Goal: Task Accomplishment & Management: Manage account settings

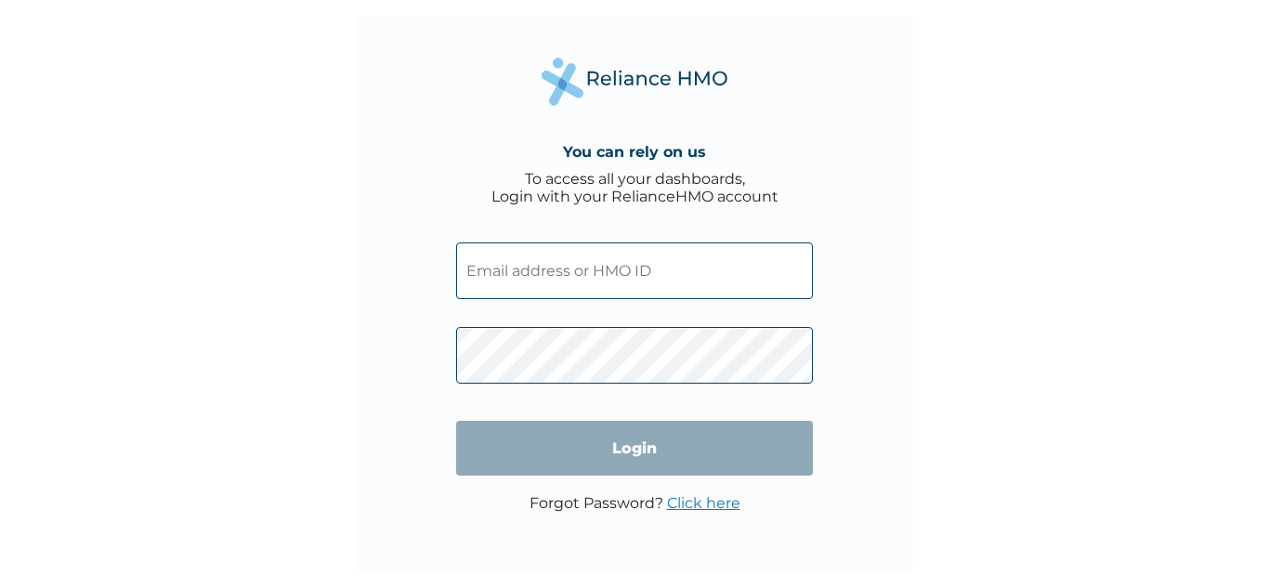
click at [568, 285] on input "text" at bounding box center [634, 271] width 357 height 57
type input "ICD/10003/A"
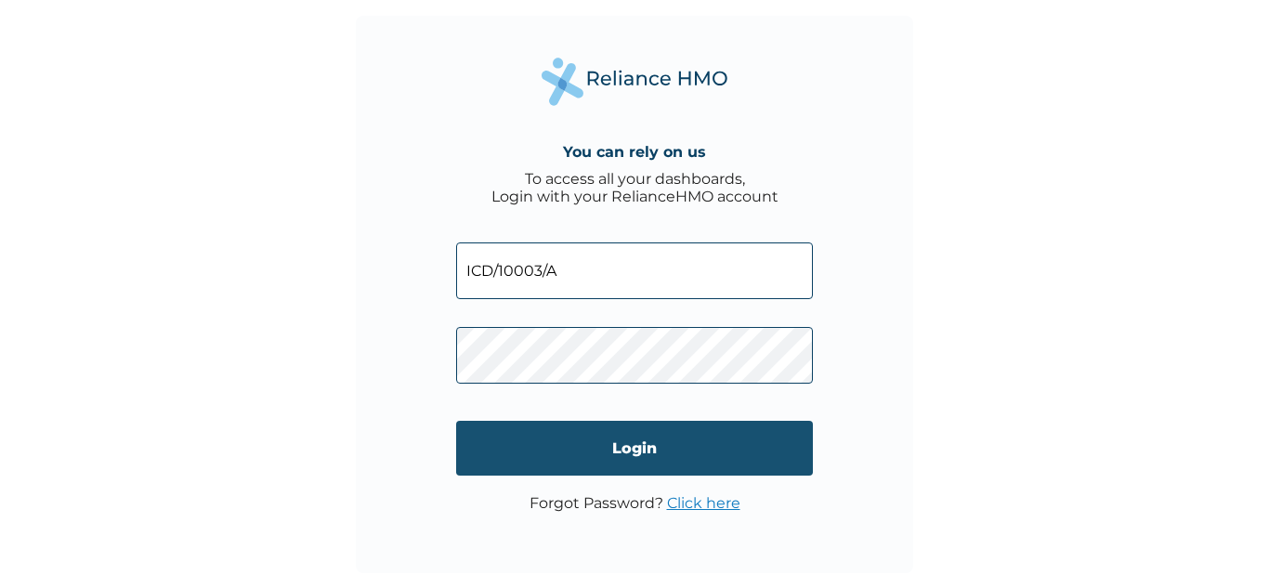
click at [616, 449] on input "Login" at bounding box center [634, 448] width 357 height 55
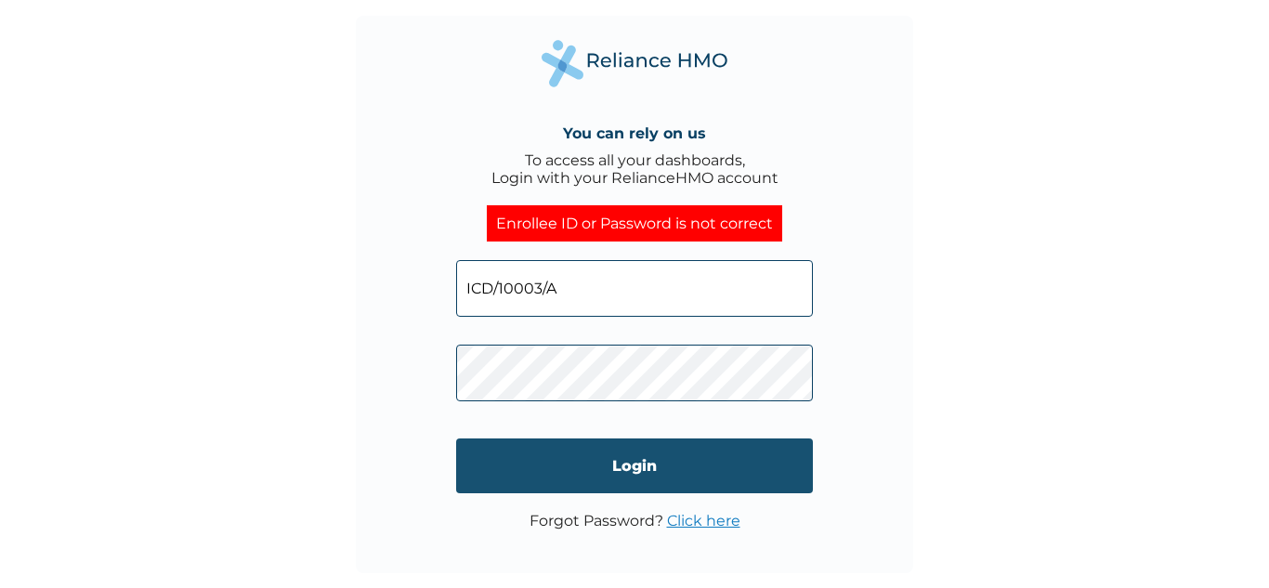
click at [562, 458] on input "Login" at bounding box center [634, 466] width 357 height 55
click at [635, 462] on input "Login" at bounding box center [634, 466] width 357 height 55
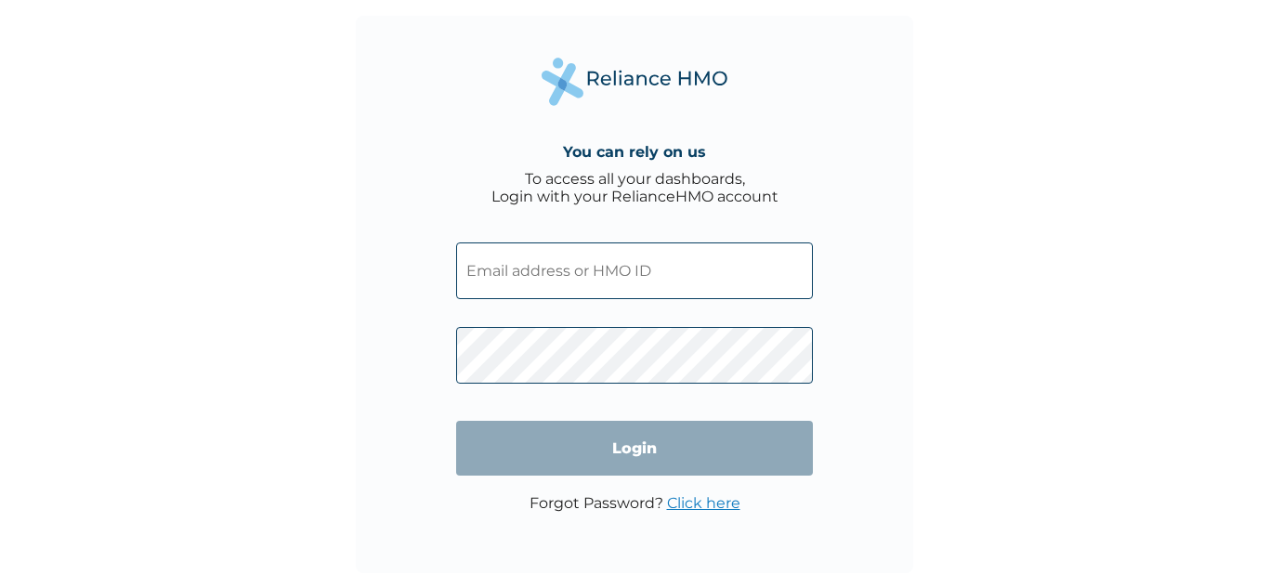
click at [547, 282] on input "text" at bounding box center [634, 271] width 357 height 57
type input "ICD/10003/A"
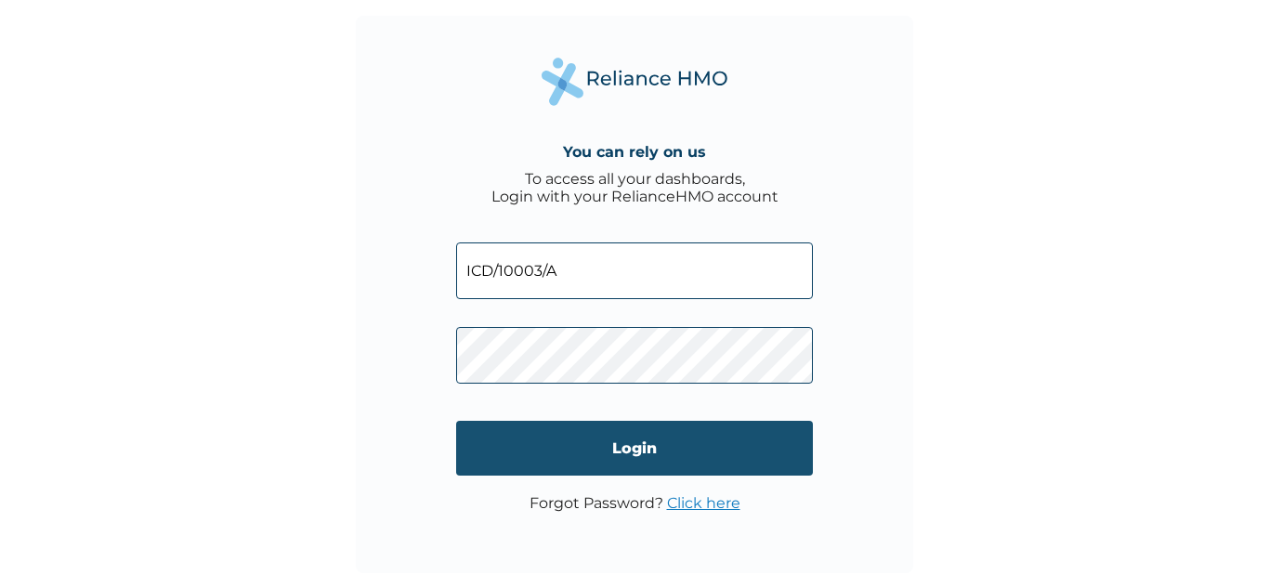
click at [617, 441] on input "Login" at bounding box center [634, 448] width 357 height 55
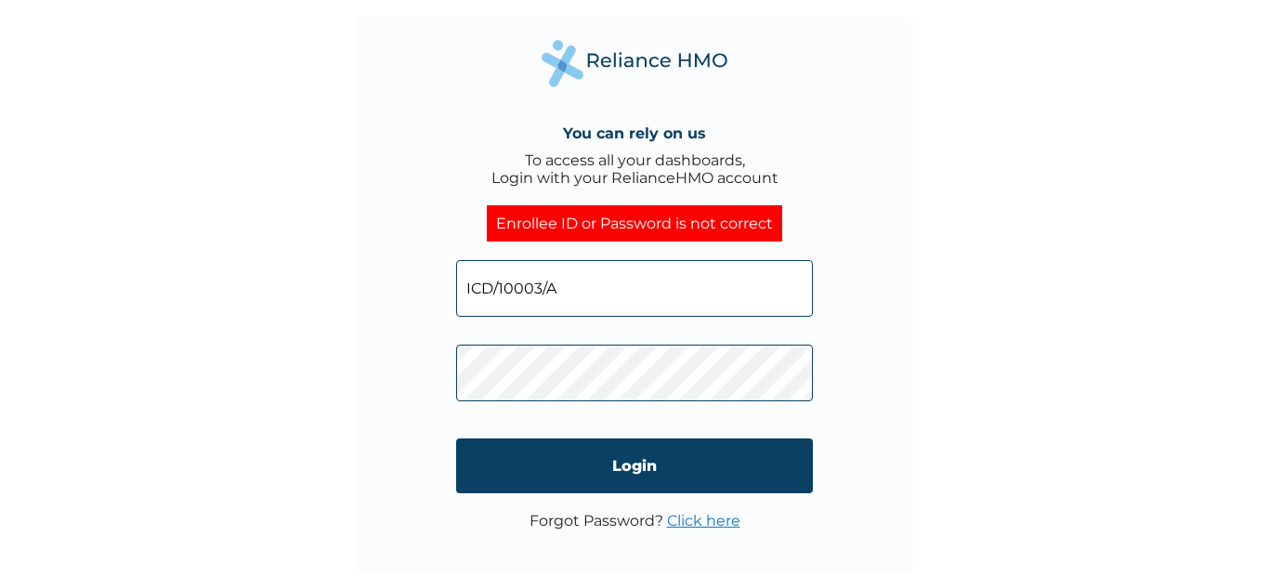
click at [716, 516] on link "Click here" at bounding box center [703, 521] width 73 height 18
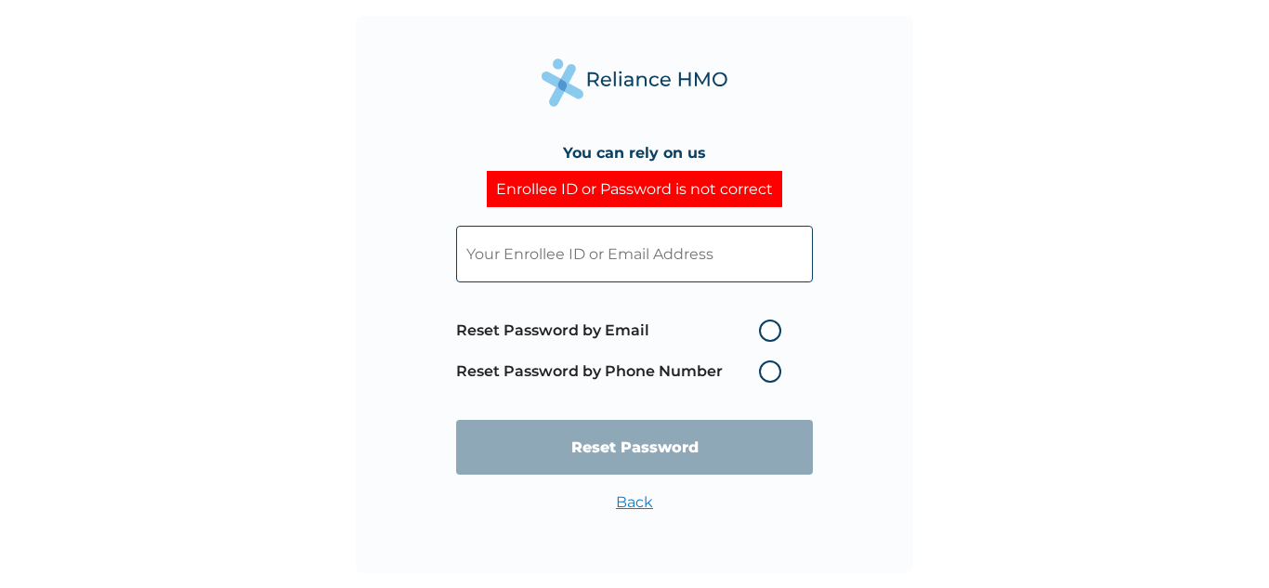
click at [666, 254] on input "text" at bounding box center [634, 254] width 357 height 57
click at [486, 256] on input "text" at bounding box center [634, 254] width 357 height 57
type input "k.oliyide@gmail.com"
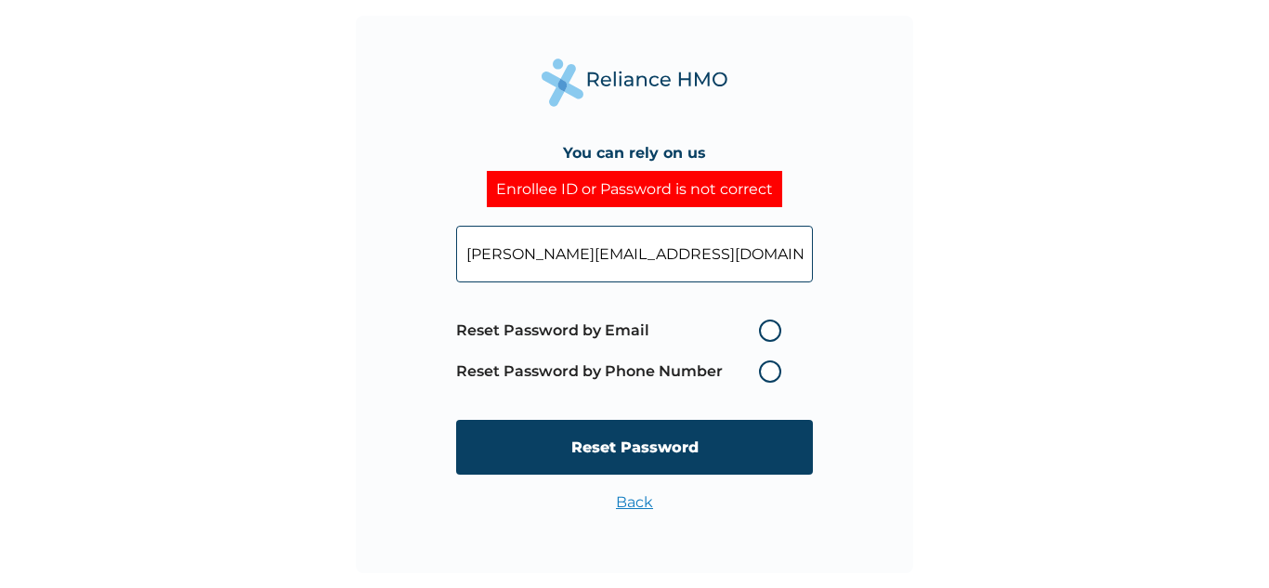
click at [770, 373] on label "Reset Password by Phone Number" at bounding box center [623, 372] width 335 height 22
click at [765, 370] on label "Reset Password by Phone Number" at bounding box center [623, 372] width 335 height 22
click at [769, 335] on label "Reset Password by Email" at bounding box center [623, 331] width 335 height 22
click at [763, 335] on input "Reset Password by Email" at bounding box center [748, 331] width 30 height 30
radio input "true"
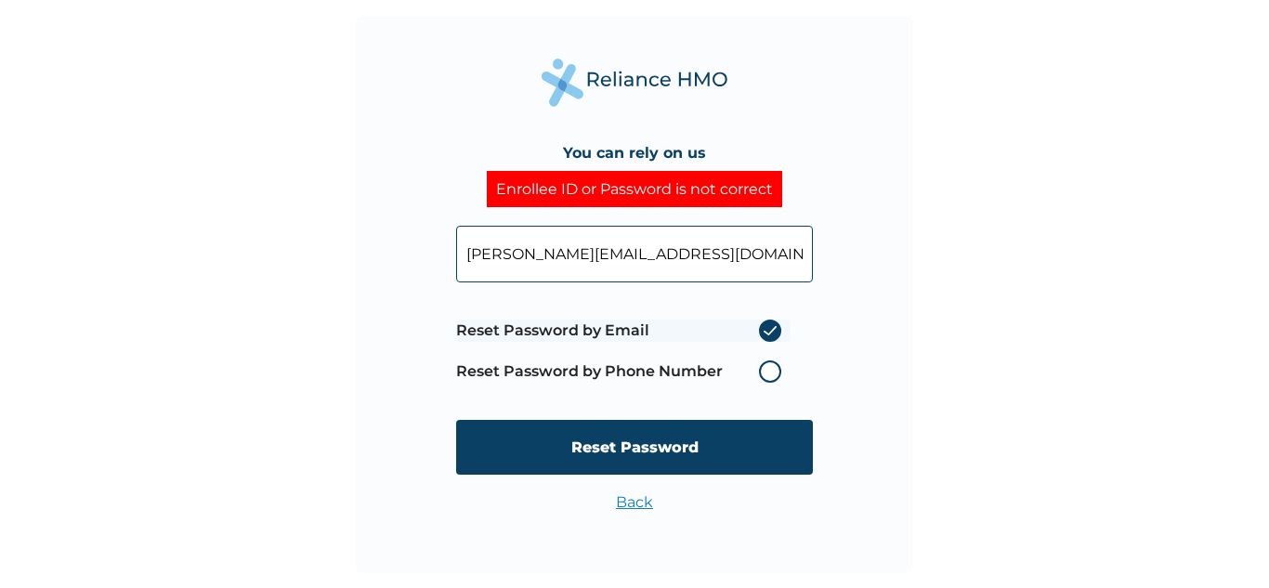
click at [766, 366] on label "Reset Password by Phone Number" at bounding box center [623, 372] width 335 height 22
click at [766, 372] on label "Reset Password by Phone Number" at bounding box center [623, 372] width 335 height 22
click at [769, 371] on label "Reset Password by Phone Number" at bounding box center [623, 372] width 335 height 22
click at [771, 329] on label "Reset Password by Email" at bounding box center [623, 331] width 335 height 22
click at [763, 329] on input "Reset Password by Email" at bounding box center [748, 331] width 30 height 30
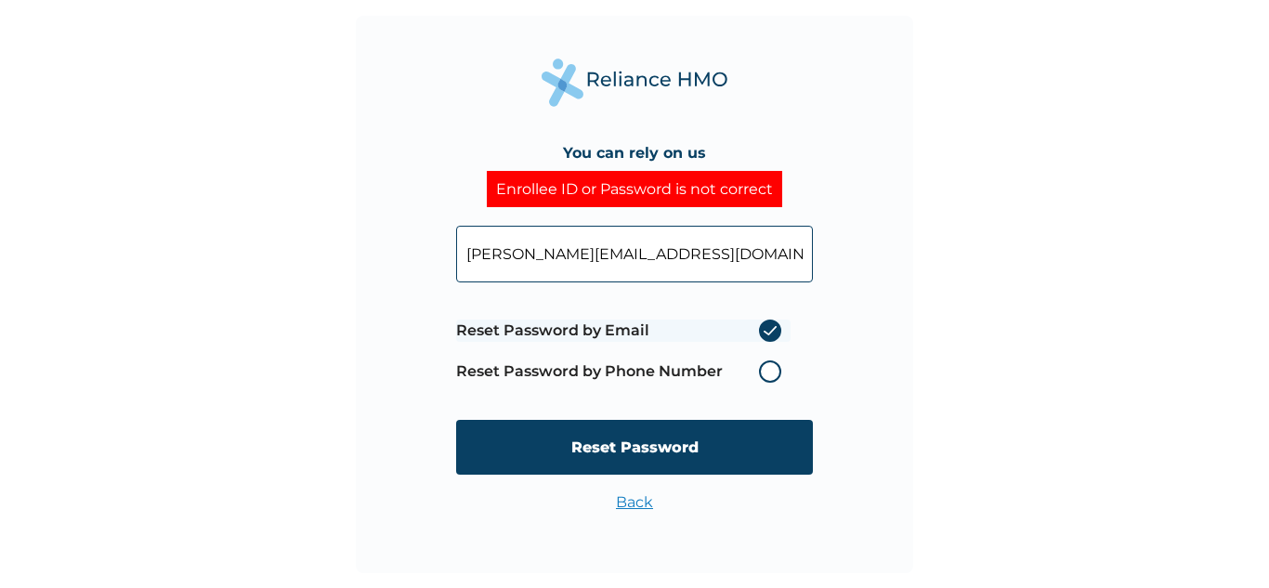
click at [771, 329] on label "Reset Password by Email" at bounding box center [623, 331] width 335 height 22
click at [763, 329] on input "Reset Password by Email" at bounding box center [748, 331] width 30 height 30
click at [729, 332] on label "Reset Password by Email" at bounding box center [623, 331] width 335 height 22
click at [733, 332] on input "Reset Password by Email" at bounding box center [748, 331] width 30 height 30
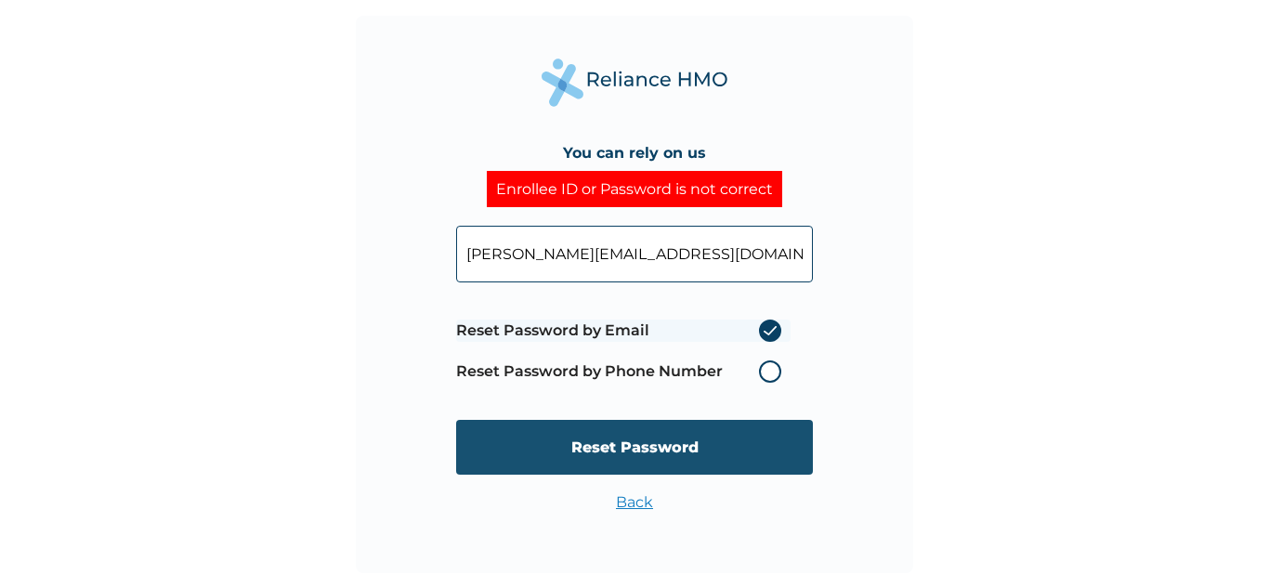
click at [619, 460] on input "Reset Password" at bounding box center [634, 447] width 357 height 55
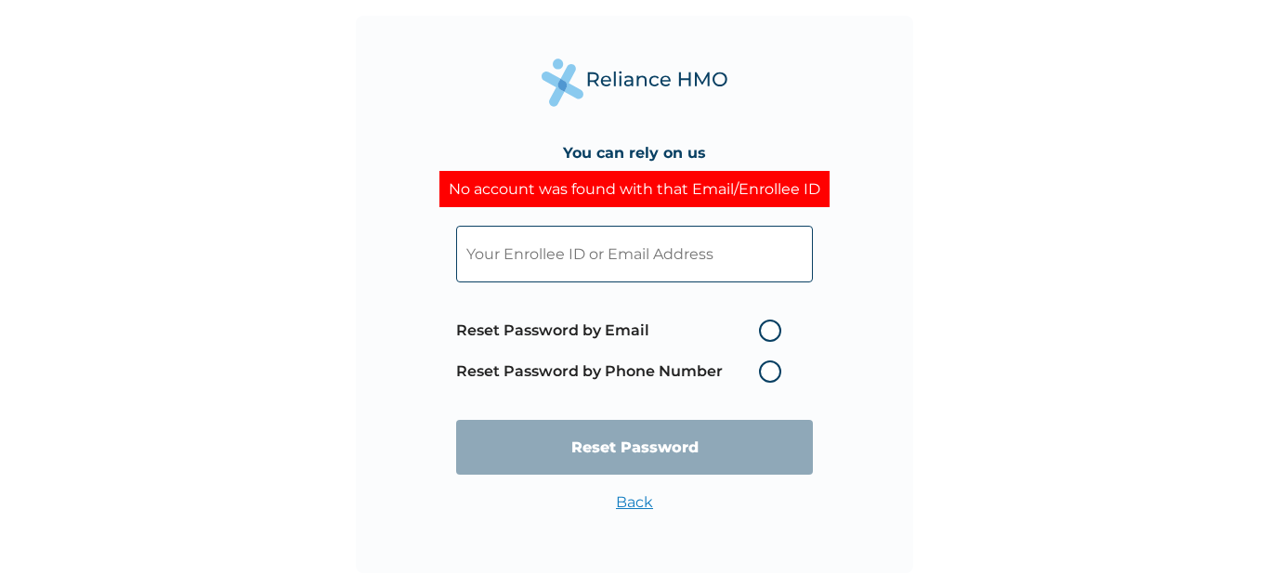
click at [625, 494] on link "Back" at bounding box center [634, 502] width 37 height 18
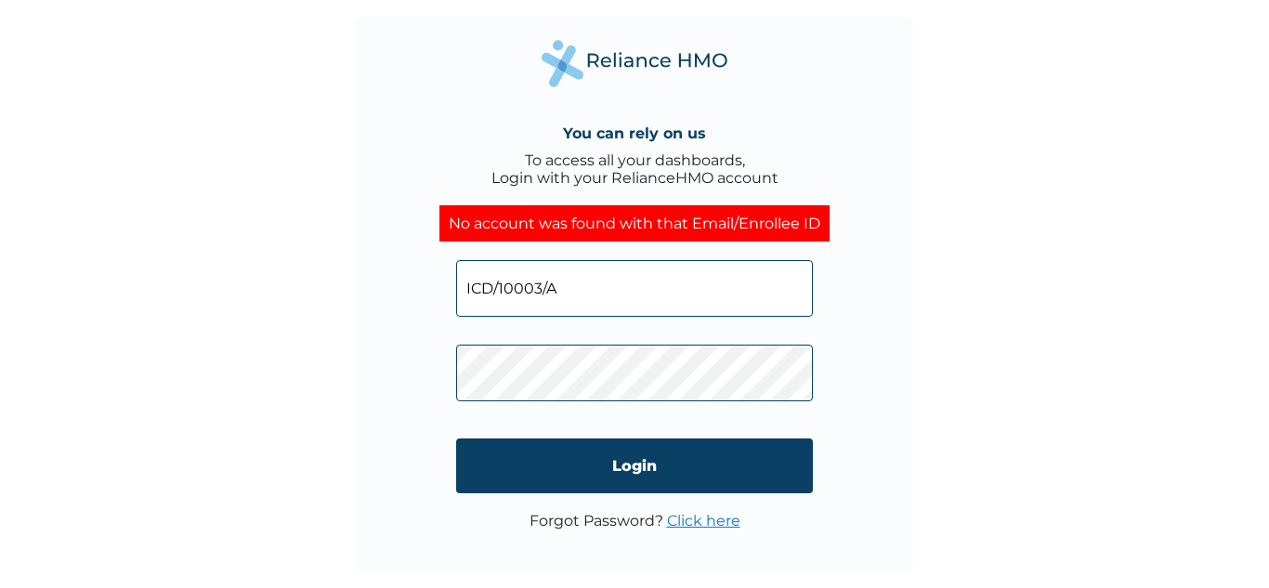
click at [625, 494] on form "ICD/10003/A Login" at bounding box center [634, 377] width 357 height 270
click at [689, 513] on link "Click here" at bounding box center [703, 521] width 73 height 18
